Goal: Register for event/course

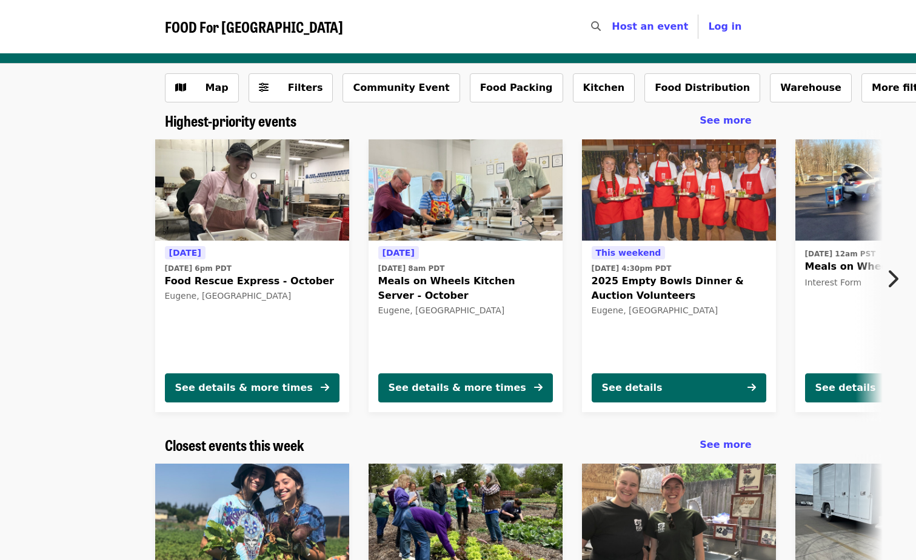
click at [85, 321] on div "Tomorrow Wed, Oct 1 @ 6pm PDT Food Rescue Express - October Eugene, OR See deta…" at bounding box center [453, 276] width 982 height 292
click at [242, 392] on div "See details & more times" at bounding box center [244, 388] width 138 height 15
click at [480, 390] on div "See details & more times" at bounding box center [457, 388] width 138 height 15
click at [626, 288] on span "2025 Empty Bowls Dinner & Auction Volunteers" at bounding box center [678, 288] width 175 height 29
click at [896, 275] on icon "chevron-right icon" at bounding box center [892, 278] width 12 height 23
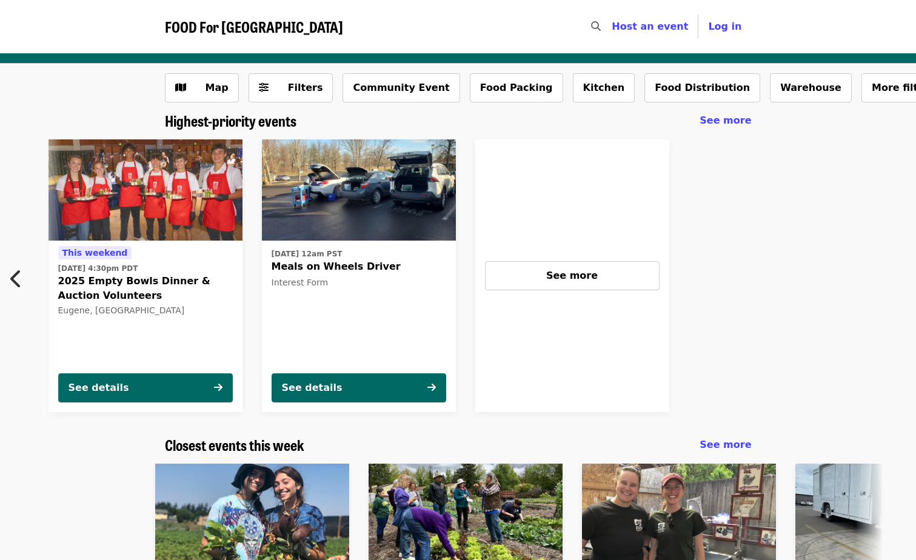
scroll to position [0, 543]
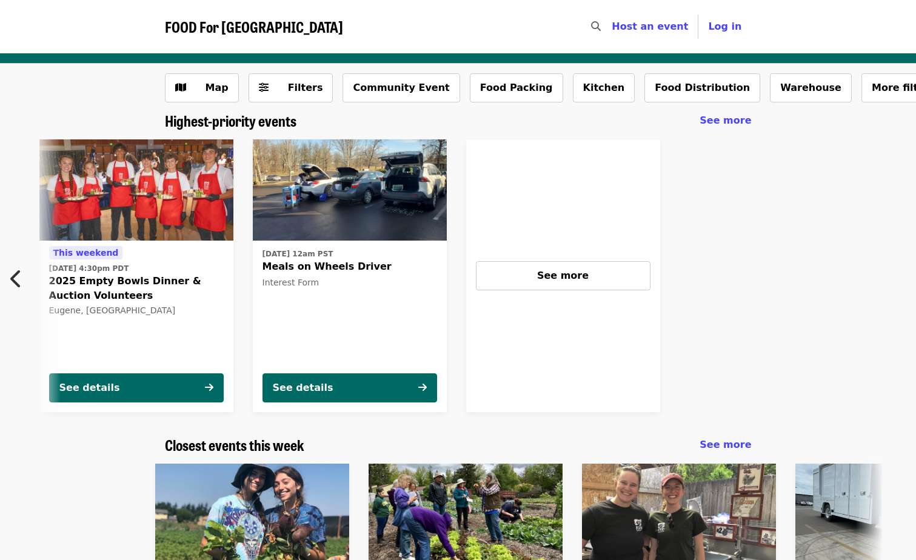
click at [298, 298] on div "Fri, Mar 8, 2024 @ 12am PST Meals on Wheels Driver Interest Form" at bounding box center [349, 304] width 175 height 118
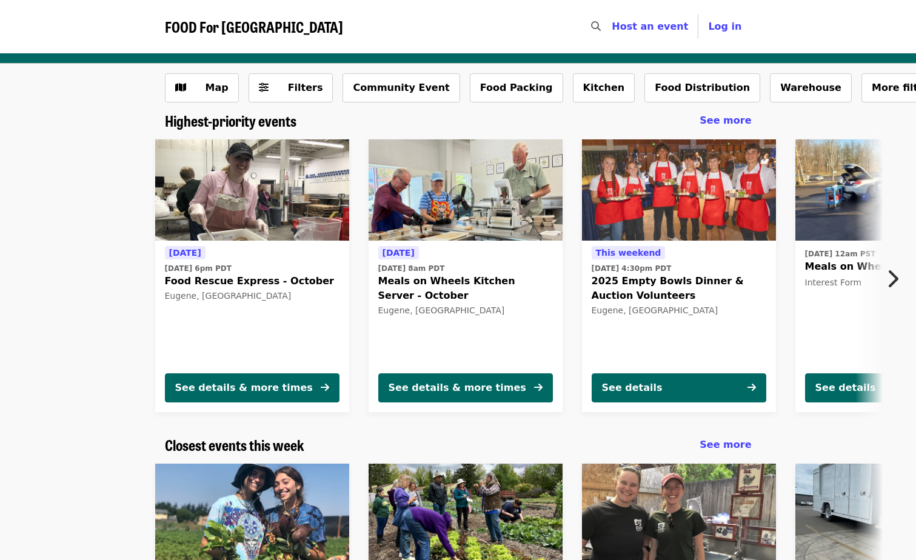
click at [893, 273] on icon "chevron-right icon" at bounding box center [892, 278] width 12 height 23
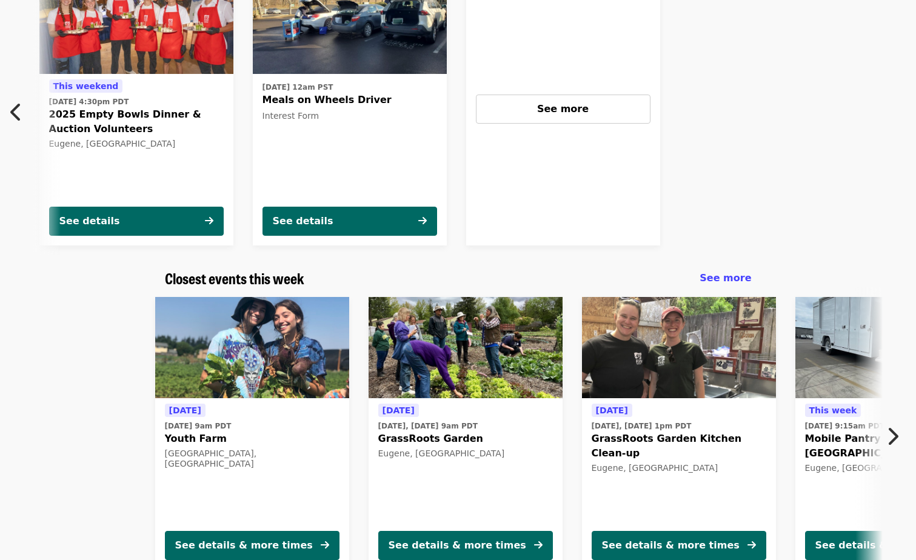
scroll to position [242, 0]
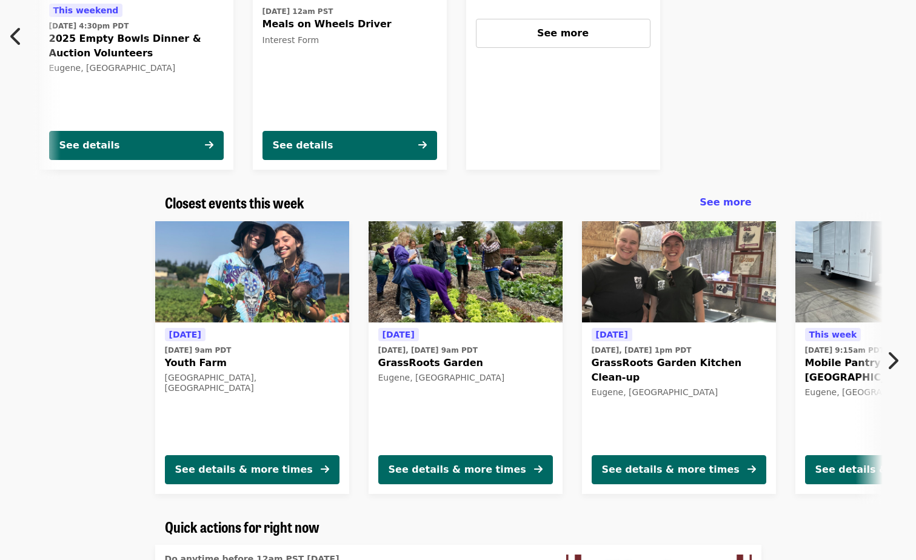
click at [886, 361] on icon "chevron-right icon" at bounding box center [892, 360] width 12 height 23
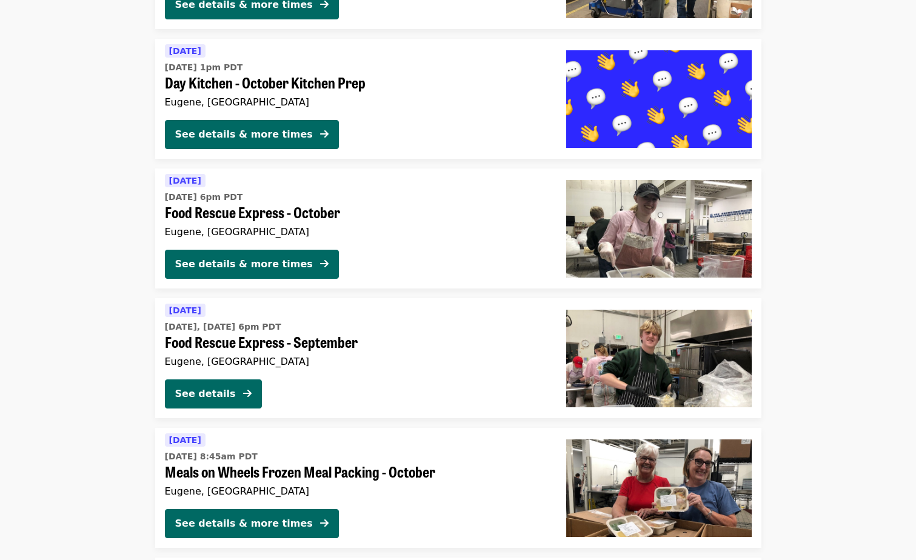
scroll to position [3151, 0]
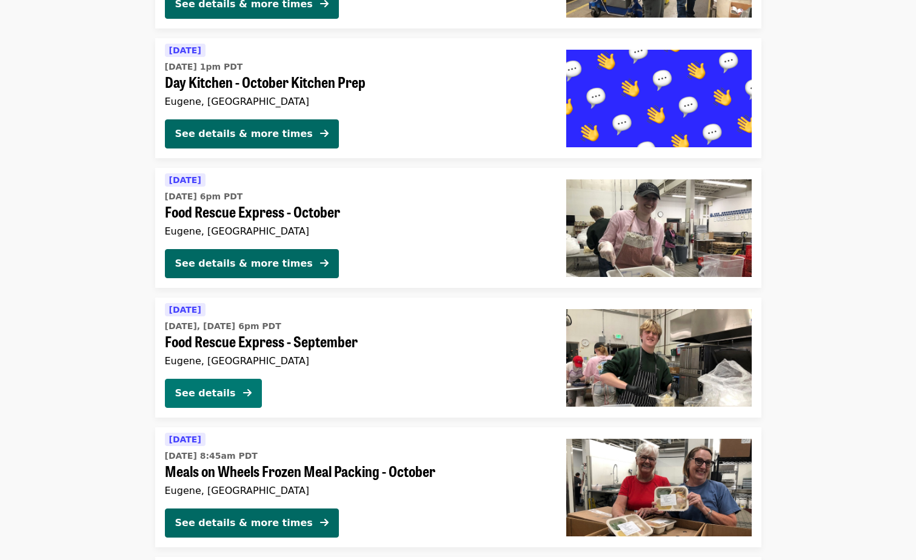
click at [209, 395] on div "See details" at bounding box center [205, 393] width 61 height 15
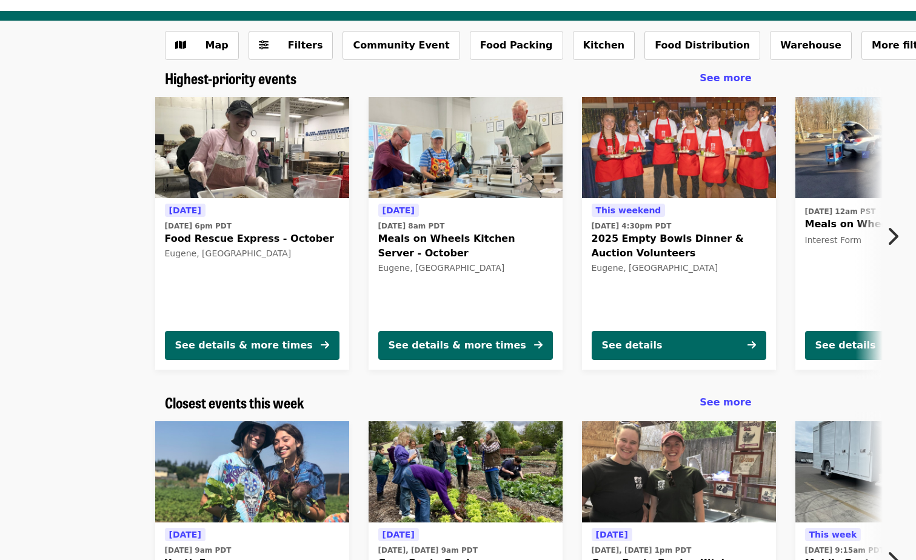
scroll to position [42, 0]
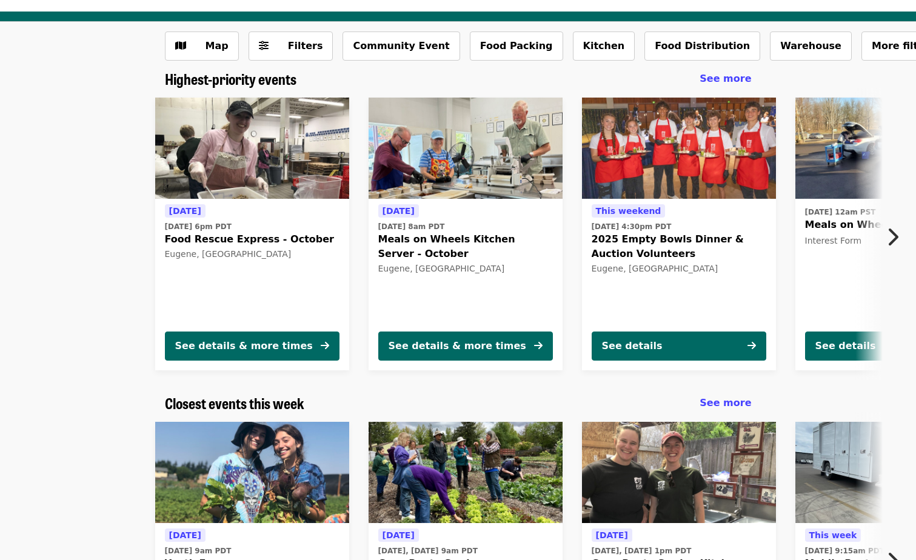
click at [891, 233] on icon "chevron-right icon" at bounding box center [892, 236] width 12 height 23
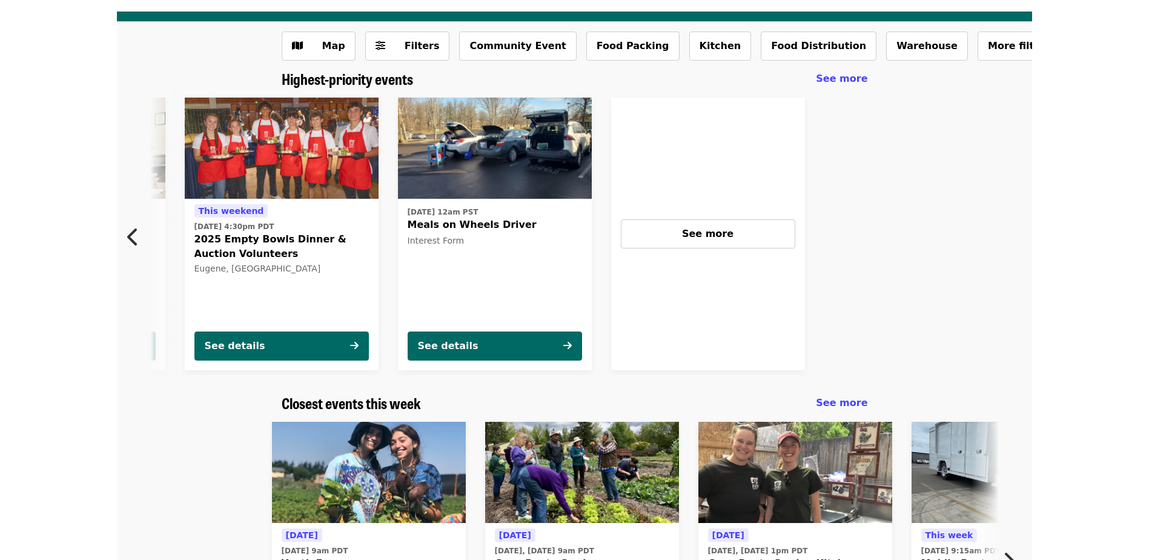
scroll to position [0, 543]
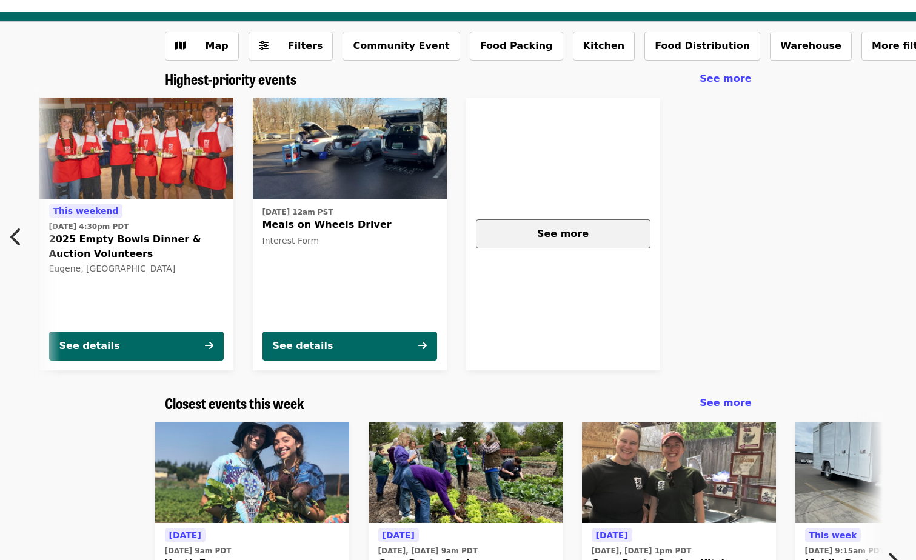
click at [592, 228] on div "See more" at bounding box center [563, 234] width 154 height 15
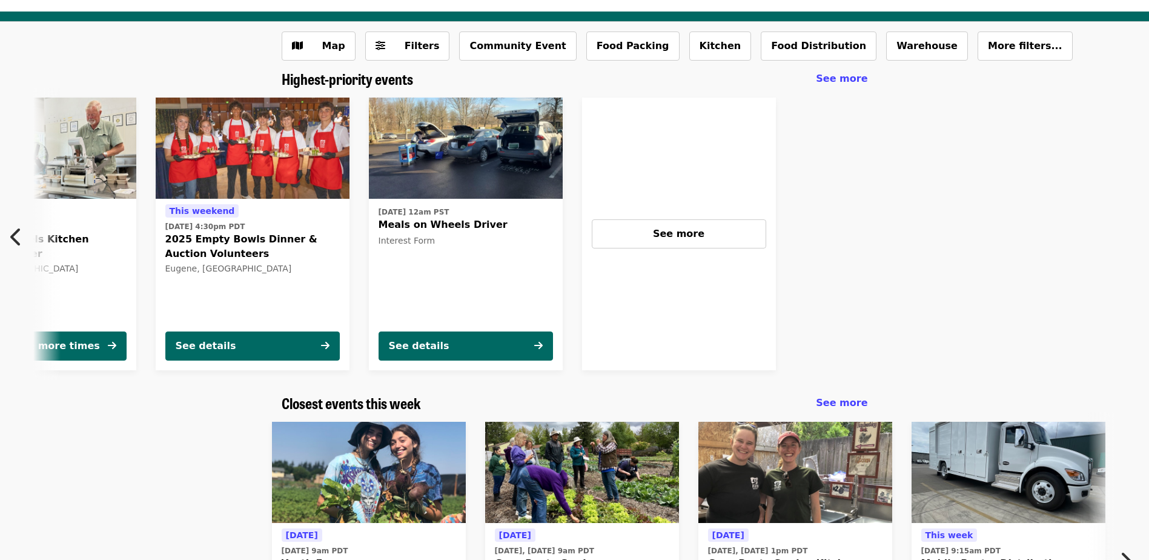
scroll to position [0, 567]
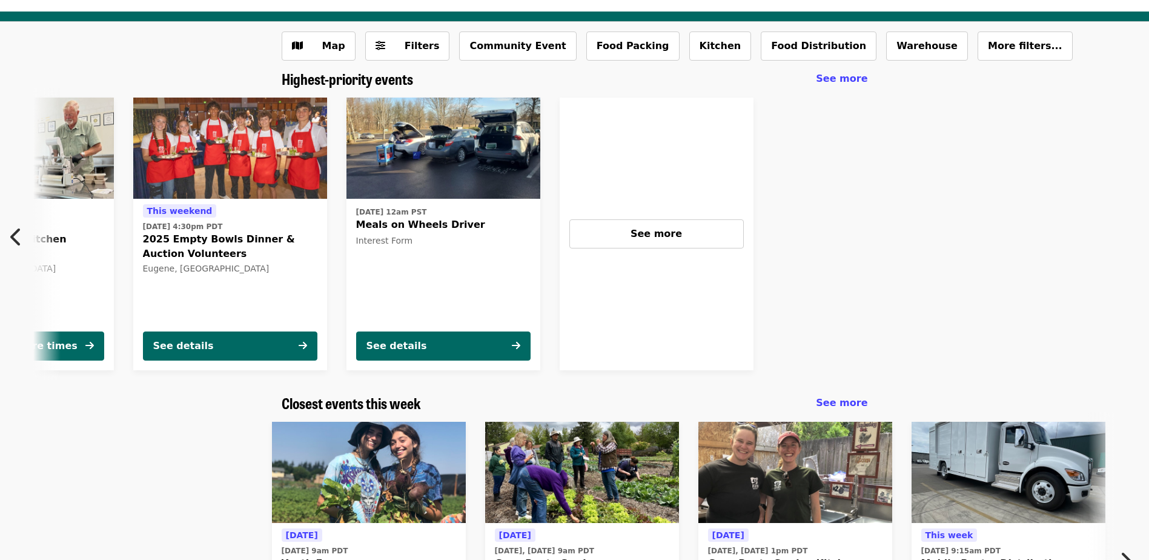
click at [13, 234] on icon "chevron-left icon" at bounding box center [16, 236] width 12 height 23
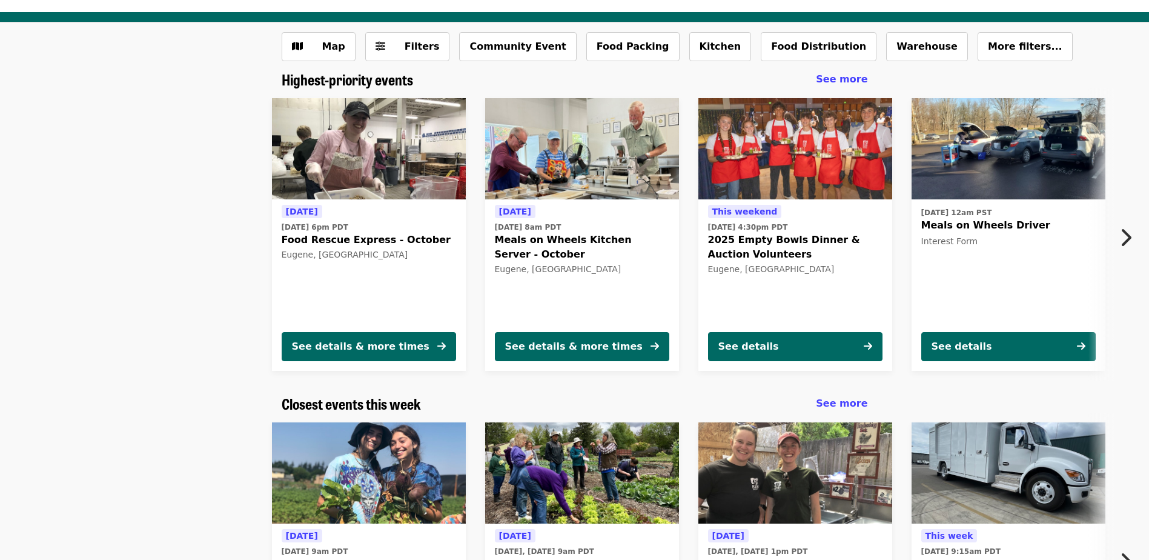
scroll to position [0, 0]
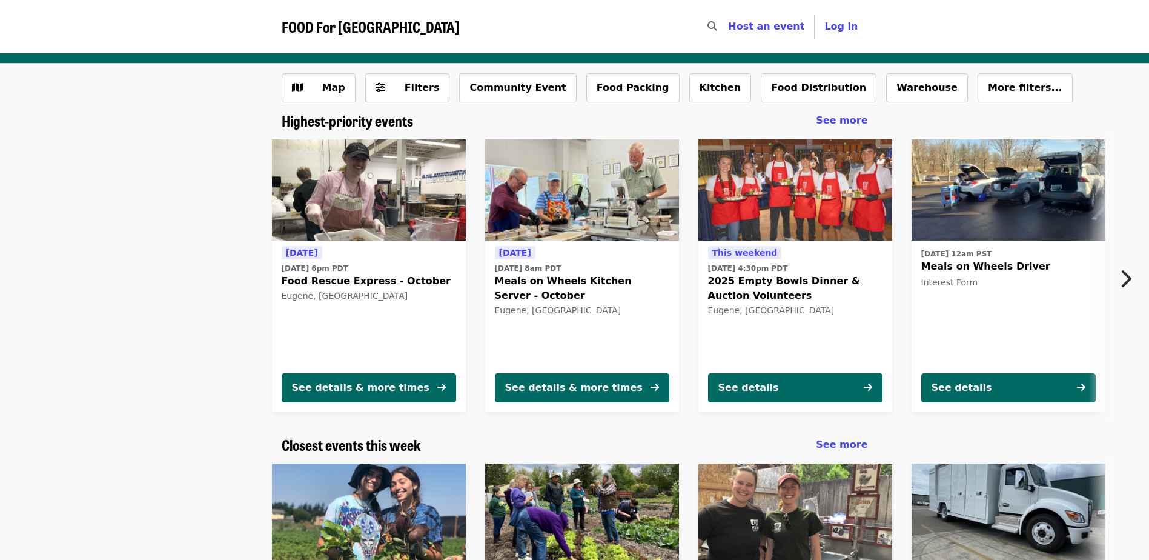
click at [337, 24] on span "FOOD For [GEOGRAPHIC_DATA]" at bounding box center [371, 26] width 178 height 21
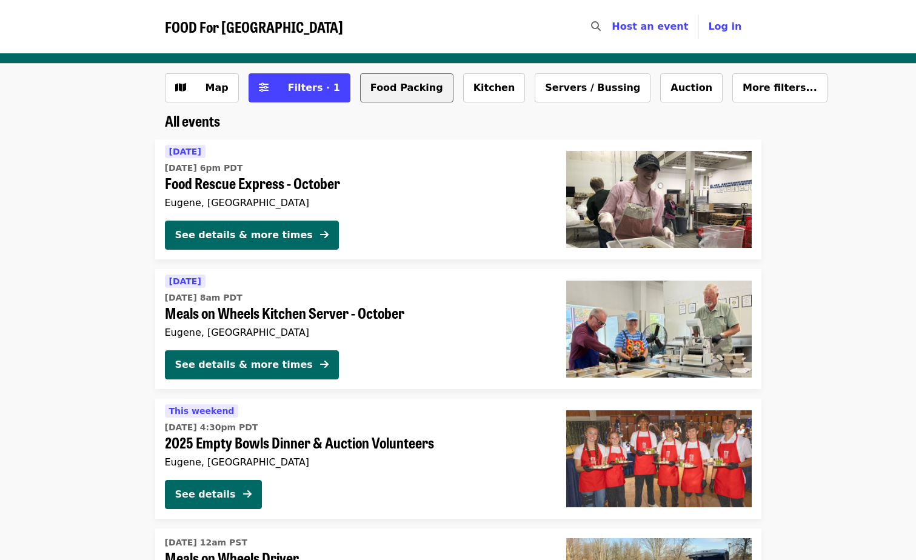
click at [361, 84] on button "Food Packing" at bounding box center [406, 87] width 93 height 29
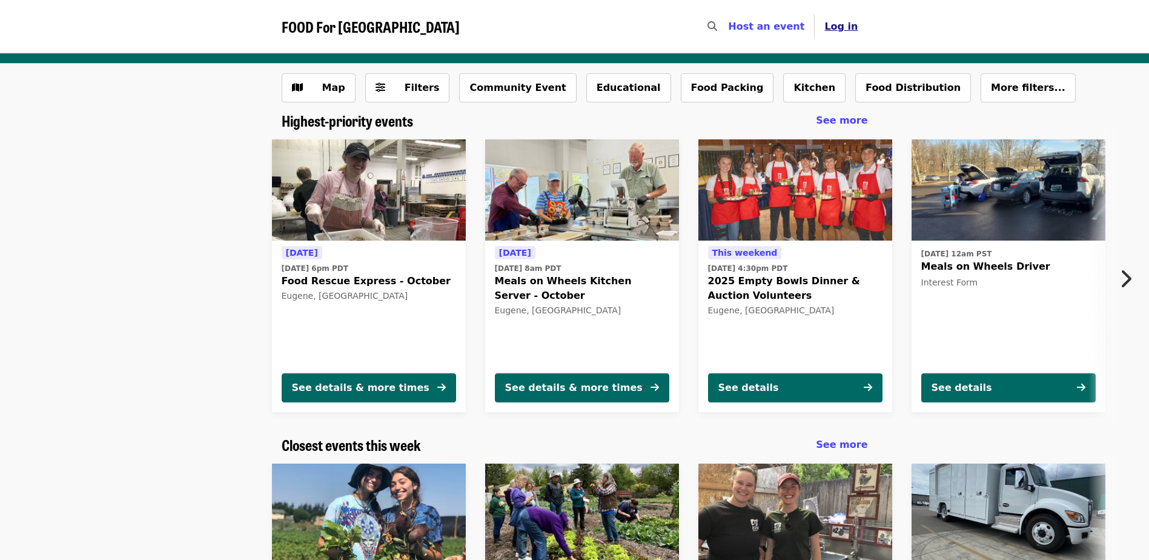
click at [847, 25] on span "Log in" at bounding box center [841, 27] width 33 height 12
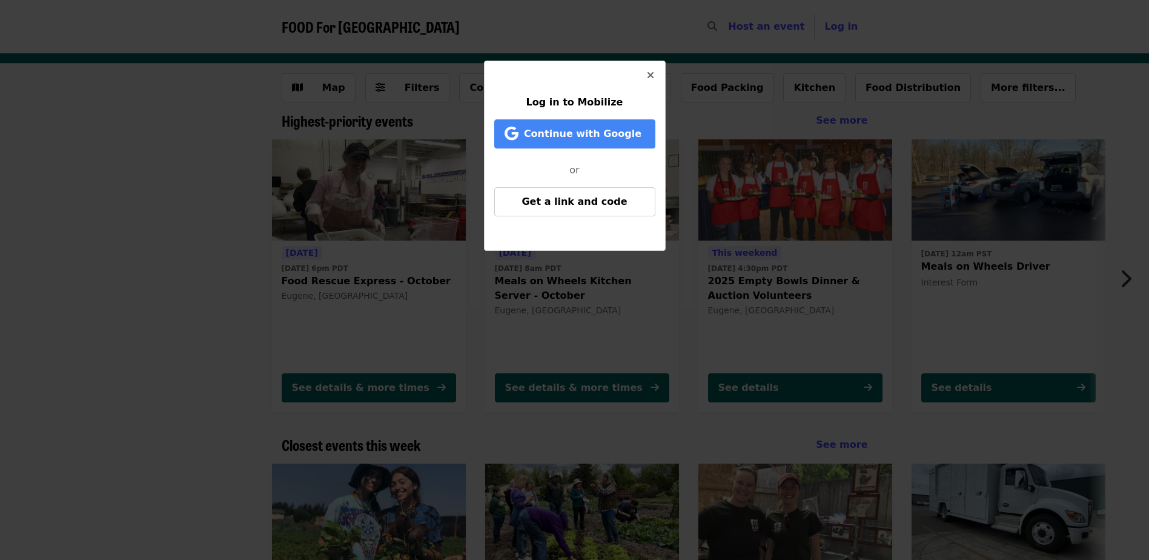
click at [651, 76] on icon "times icon" at bounding box center [650, 76] width 7 height 12
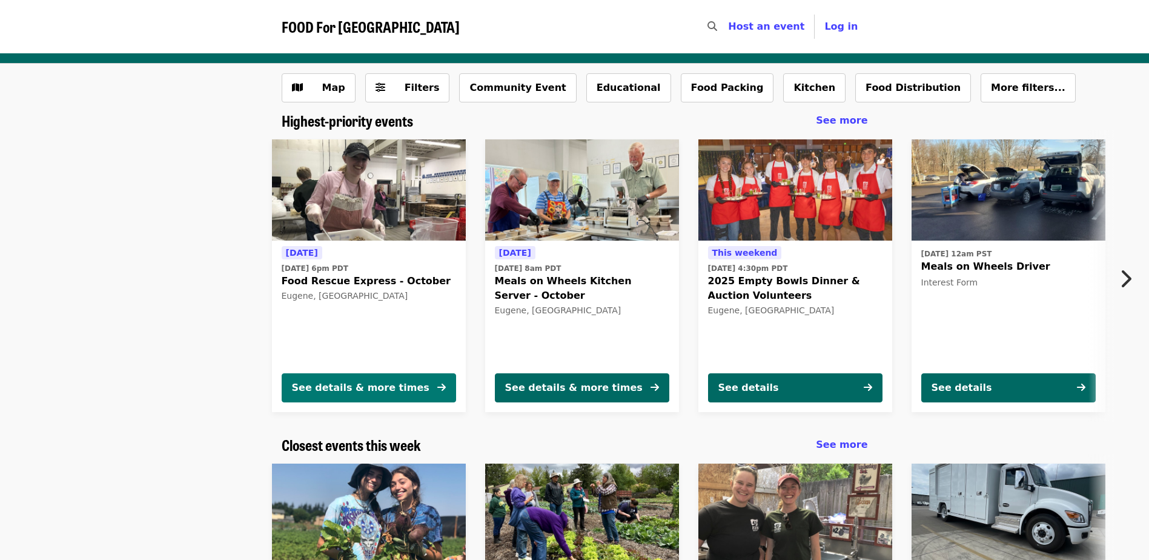
click at [374, 379] on button "See details & more times" at bounding box center [369, 387] width 175 height 29
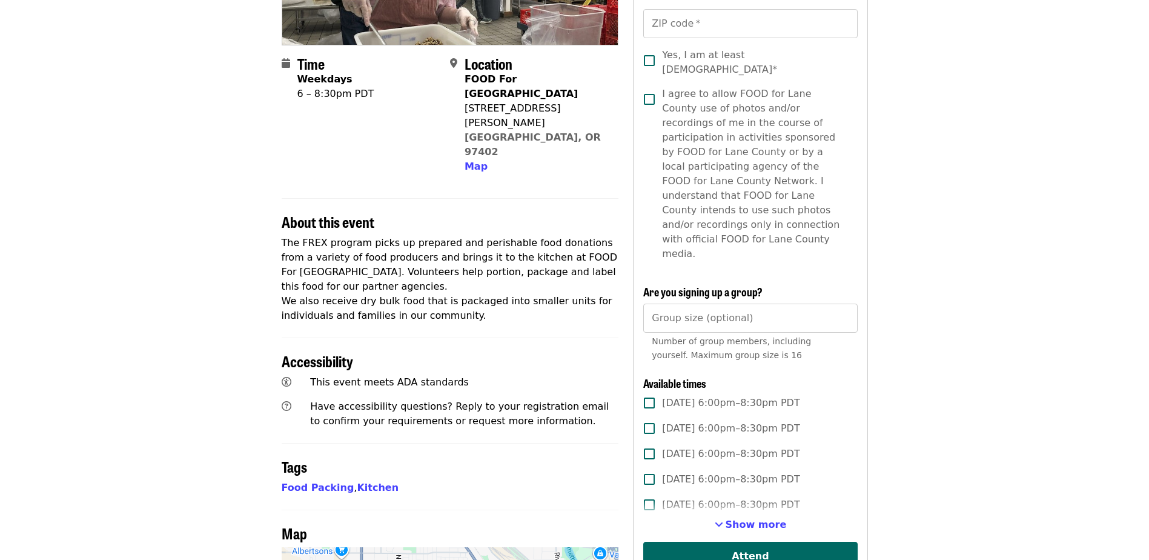
scroll to position [242, 0]
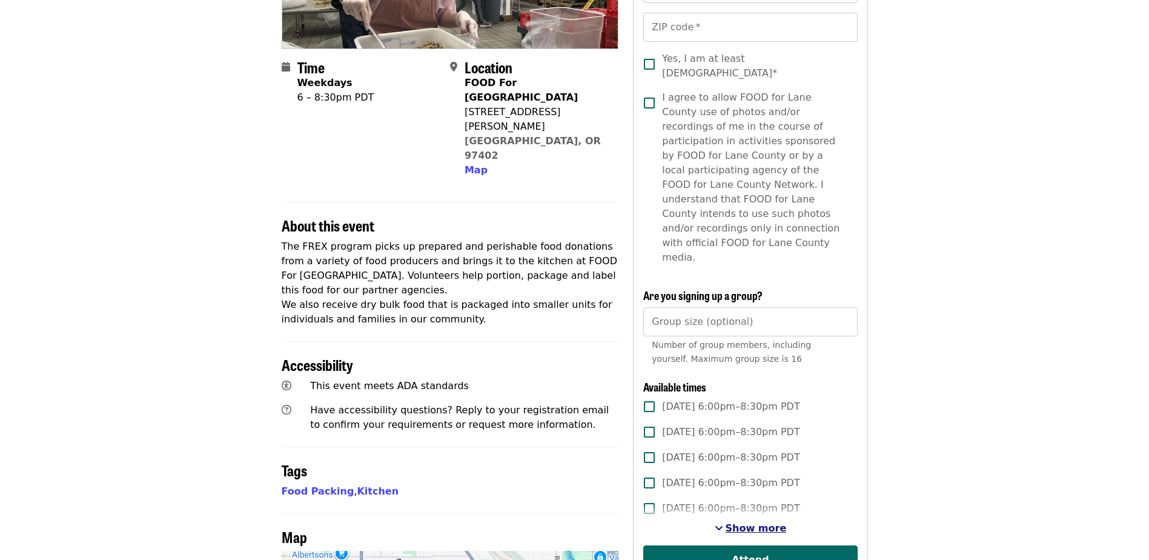
click at [759, 522] on span "Show more" at bounding box center [756, 528] width 61 height 12
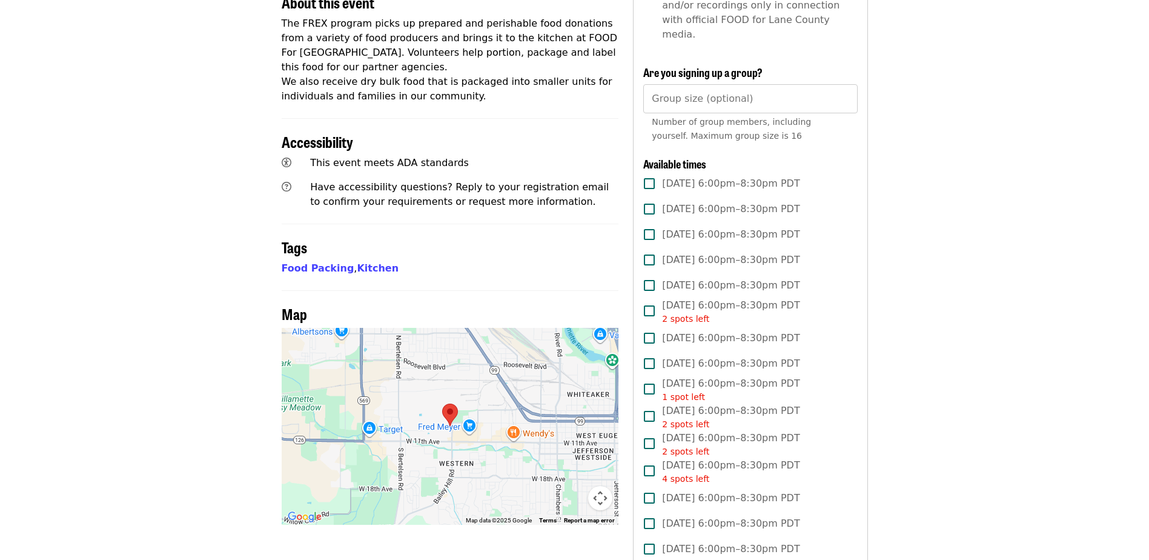
scroll to position [424, 0]
